Goal: Transaction & Acquisition: Download file/media

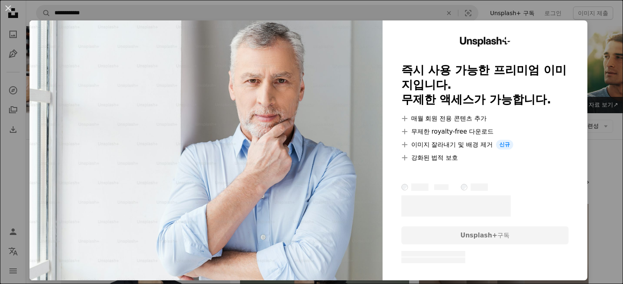
scroll to position [982, 0]
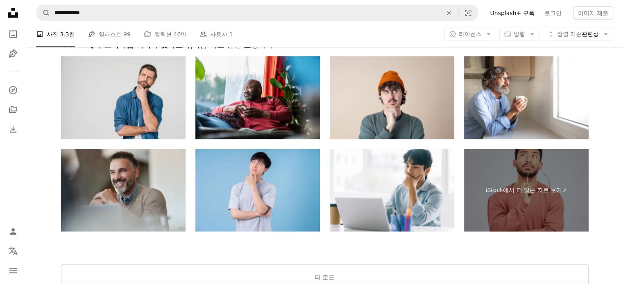
scroll to position [1596, 0]
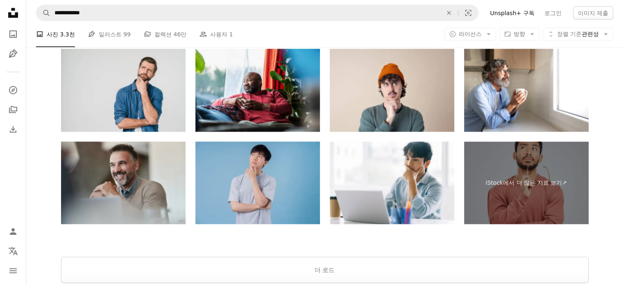
click at [254, 177] on img at bounding box center [257, 183] width 124 height 83
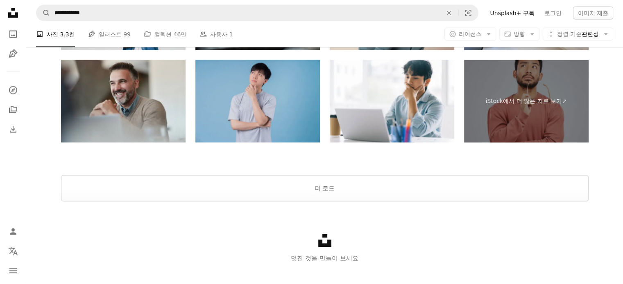
scroll to position [1690, 0]
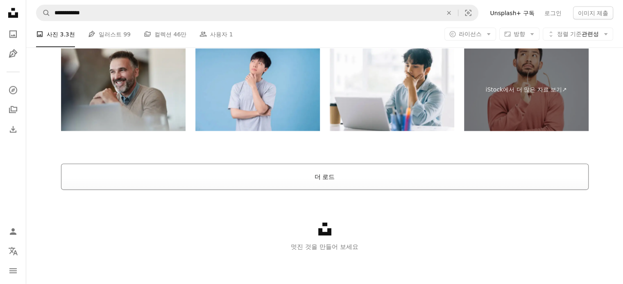
click at [352, 178] on button "더 로드" at bounding box center [324, 177] width 527 height 26
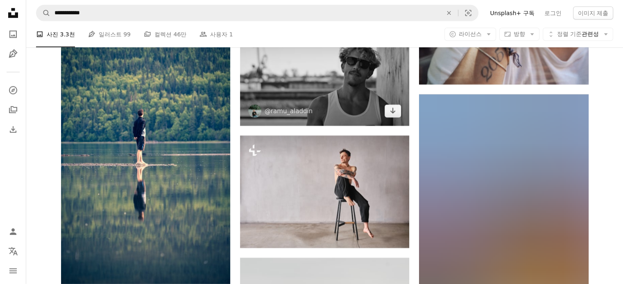
scroll to position [11819, 0]
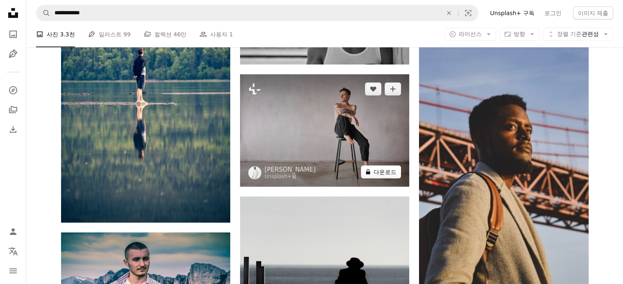
click at [384, 173] on button "A lock 다운로드" at bounding box center [381, 172] width 40 height 13
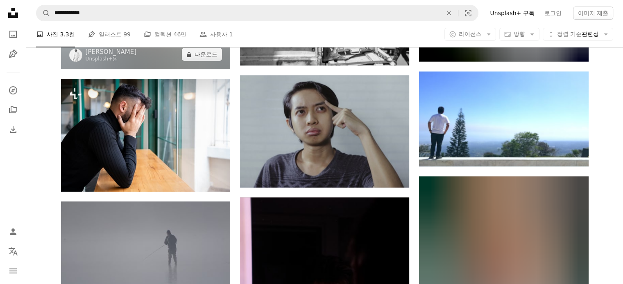
scroll to position [12761, 0]
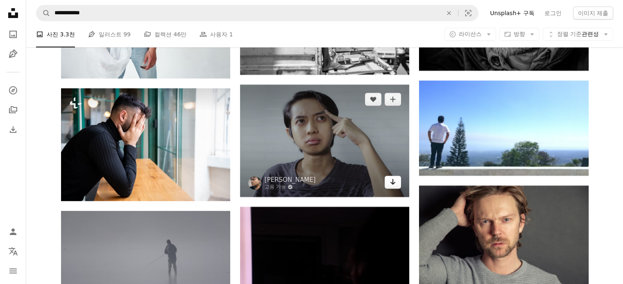
click at [393, 182] on icon "다운로드" at bounding box center [392, 182] width 5 height 6
